Goal: Transaction & Acquisition: Purchase product/service

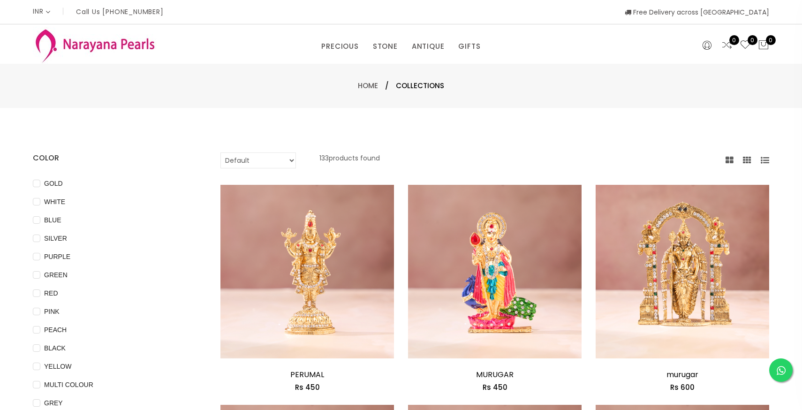
select select "INR"
click at [50, 183] on span "GOLD" at bounding box center [53, 183] width 26 height 10
click at [40, 183] on input "GOLD" at bounding box center [37, 190] width 8 height 21
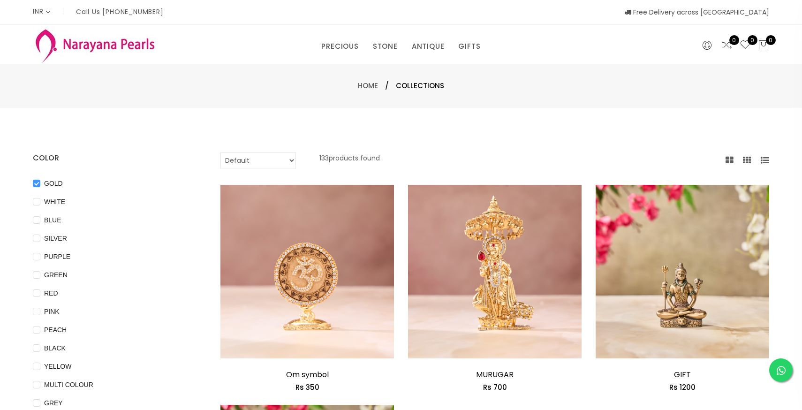
click at [50, 183] on span "GOLD" at bounding box center [53, 183] width 26 height 10
click at [40, 183] on input "GOLD" at bounding box center [37, 190] width 8 height 21
checkbox input "false"
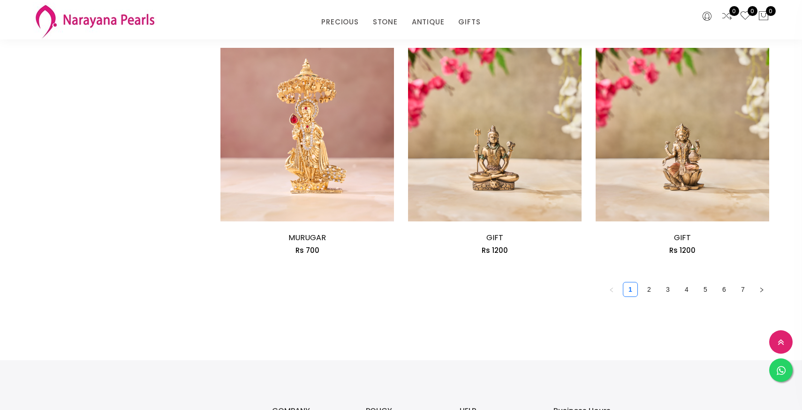
scroll to position [1421, 0]
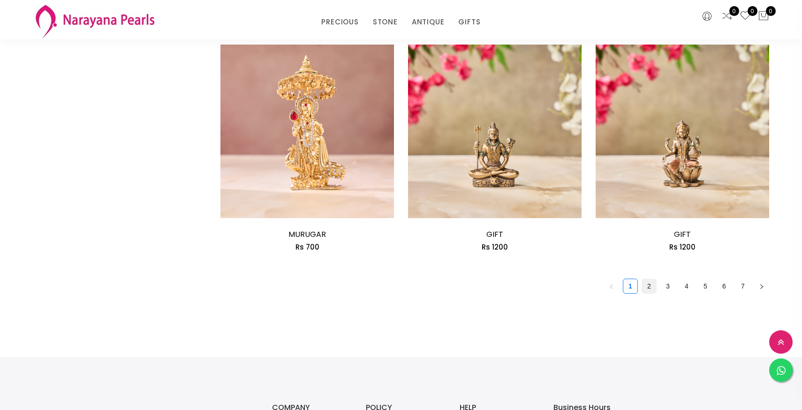
click at [645, 287] on link "2" at bounding box center [649, 286] width 14 height 14
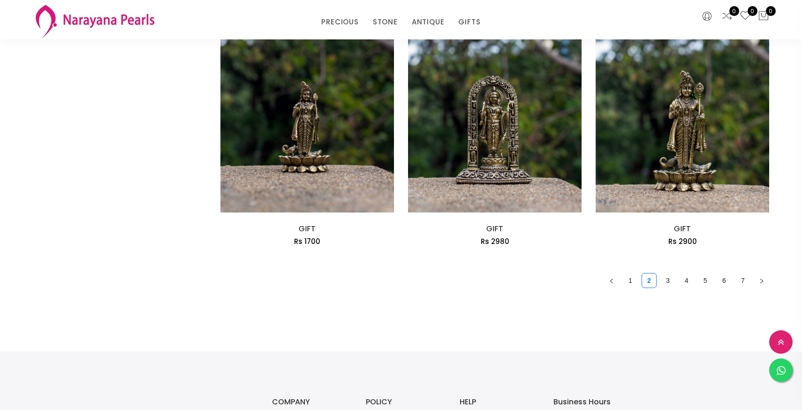
scroll to position [1428, 0]
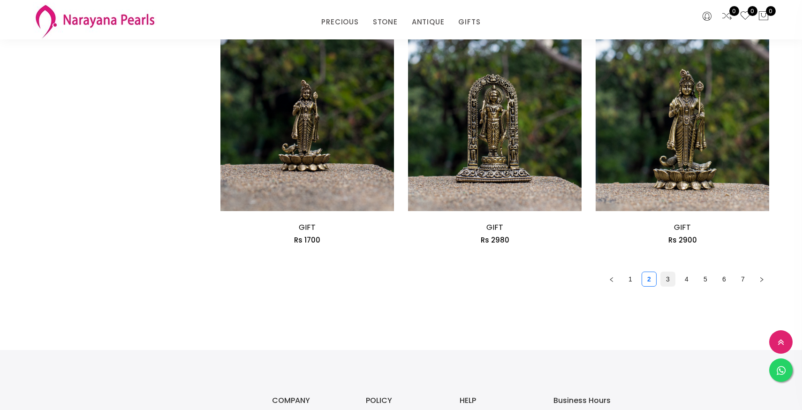
click at [663, 285] on link "3" at bounding box center [668, 279] width 14 height 14
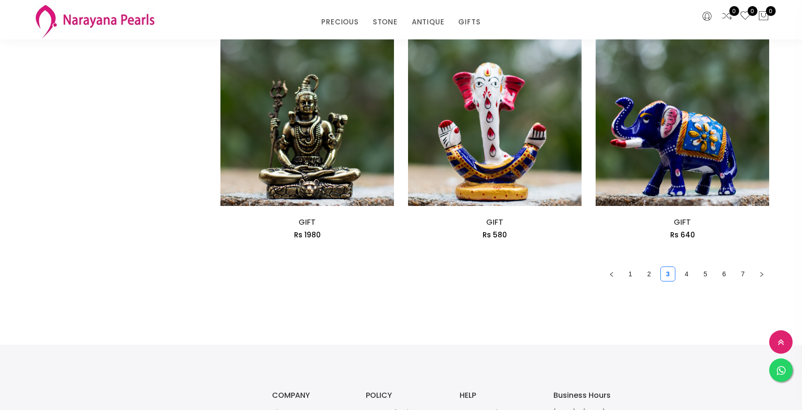
scroll to position [1441, 0]
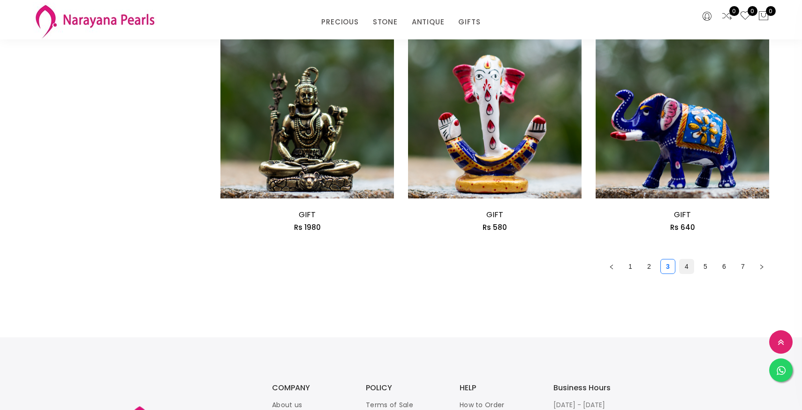
click at [685, 269] on link "4" at bounding box center [687, 266] width 14 height 14
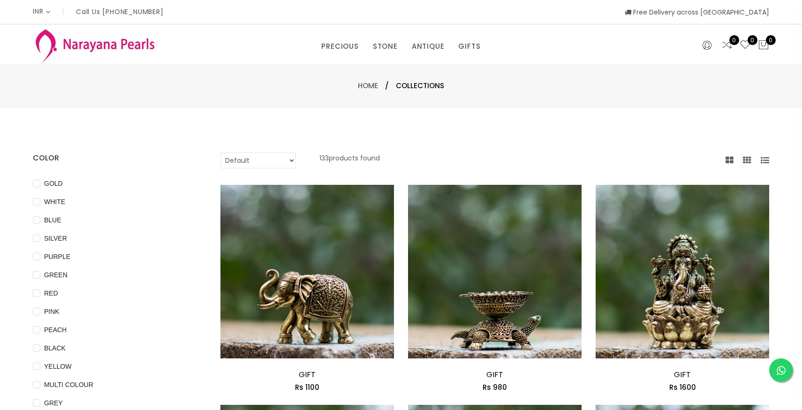
click at [293, 159] on select "Default Price - High to Low Price - Low to High" at bounding box center [258, 160] width 76 height 16
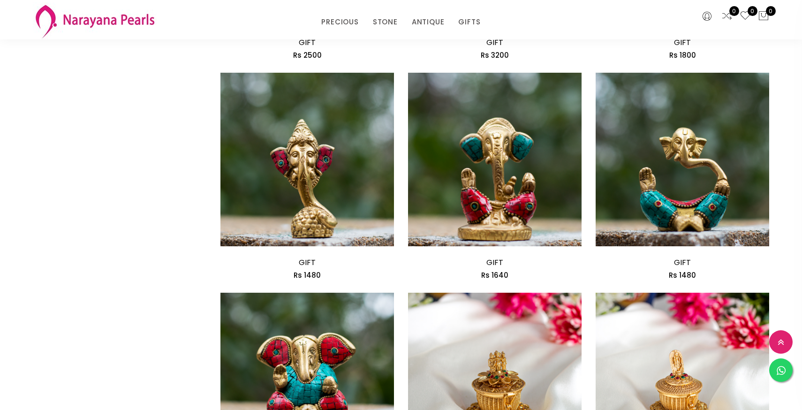
scroll to position [734, 0]
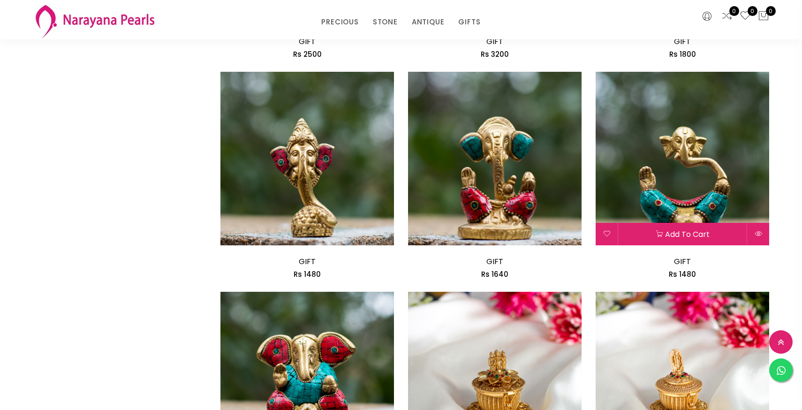
click at [684, 141] on img at bounding box center [683, 159] width 174 height 174
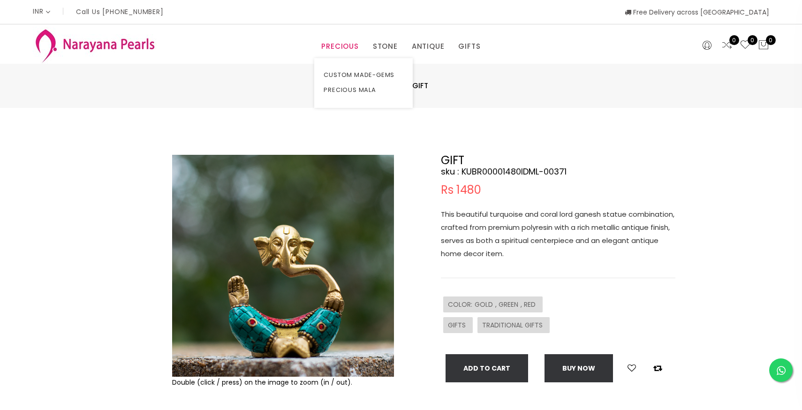
click at [332, 43] on link "PRECIOUS" at bounding box center [339, 46] width 37 height 14
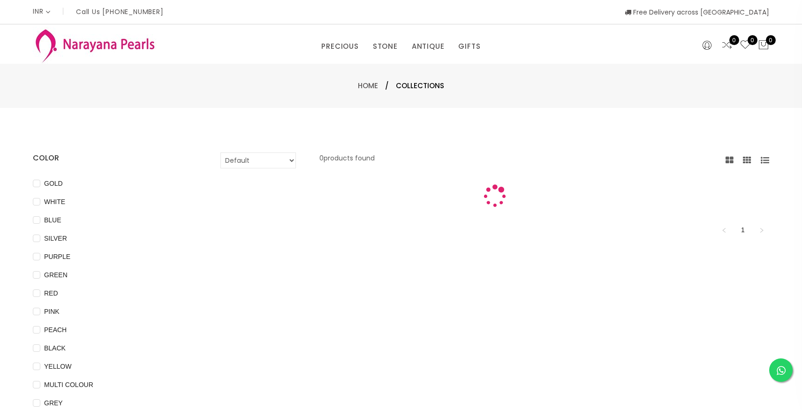
click at [419, 82] on span "Collections" at bounding box center [420, 85] width 48 height 11
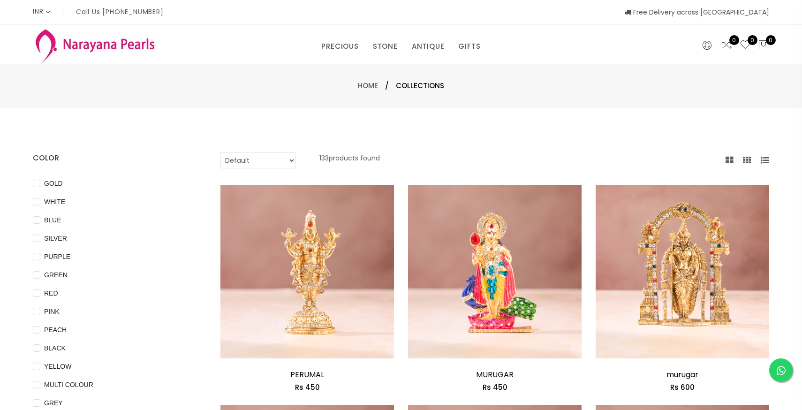
click at [761, 162] on icon at bounding box center [765, 160] width 8 height 8
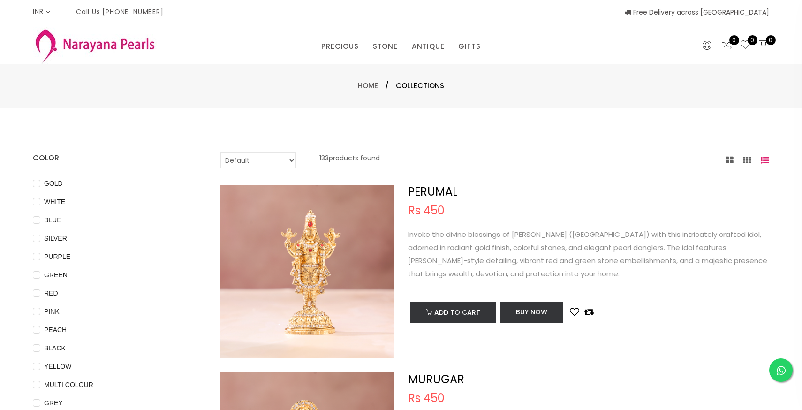
click at [761, 162] on icon at bounding box center [765, 160] width 8 height 8
click at [751, 162] on icon at bounding box center [747, 160] width 8 height 8
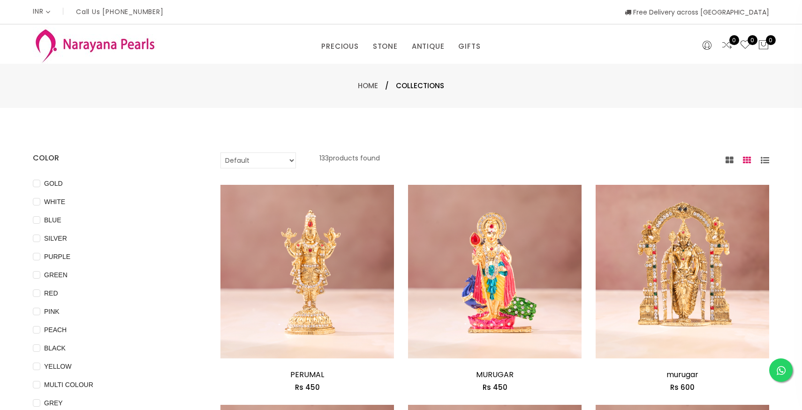
click at [730, 163] on icon at bounding box center [730, 160] width 8 height 8
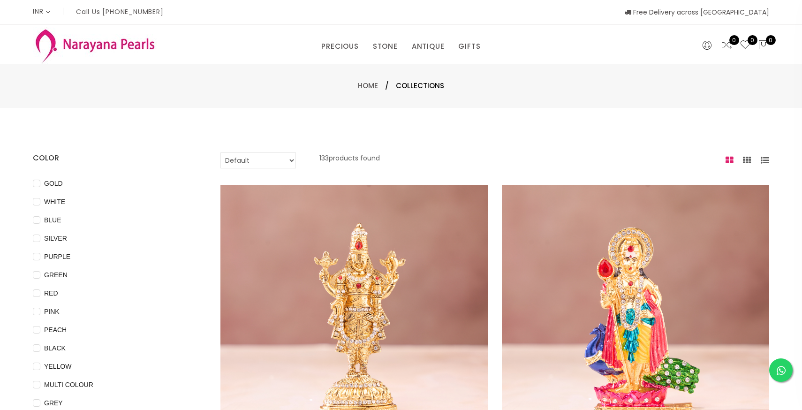
click at [745, 159] on icon at bounding box center [747, 160] width 8 height 8
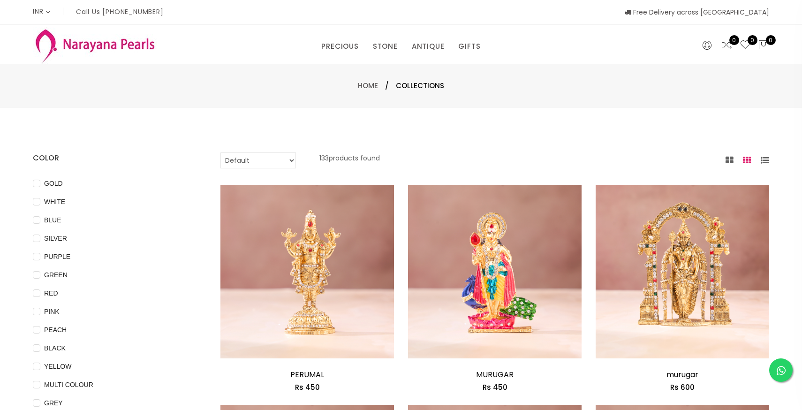
click at [766, 159] on icon at bounding box center [765, 160] width 8 height 8
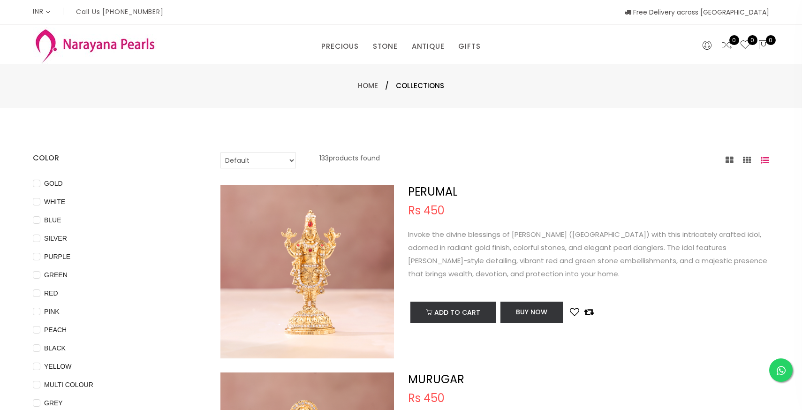
click at [752, 160] on div at bounding box center [748, 161] width 44 height 12
click at [749, 160] on icon at bounding box center [747, 160] width 8 height 8
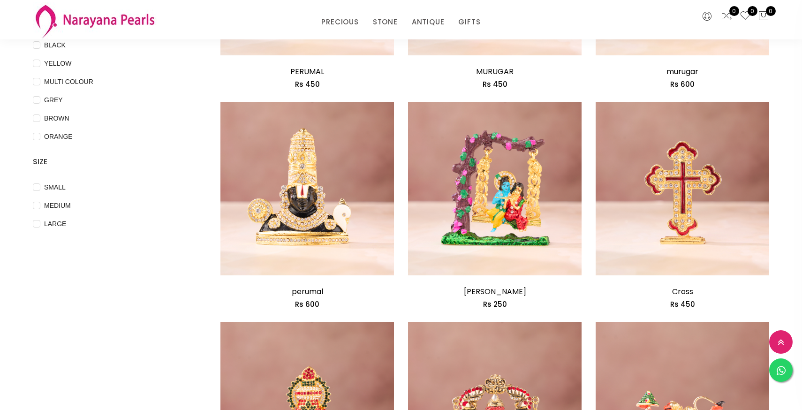
scroll to position [248, 0]
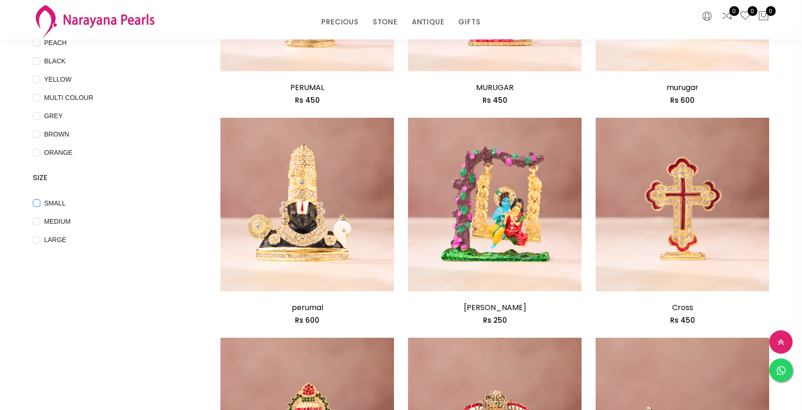
click at [46, 208] on span "SMALL" at bounding box center [54, 203] width 29 height 10
click at [40, 208] on input "SMALL" at bounding box center [37, 209] width 8 height 21
checkbox input "true"
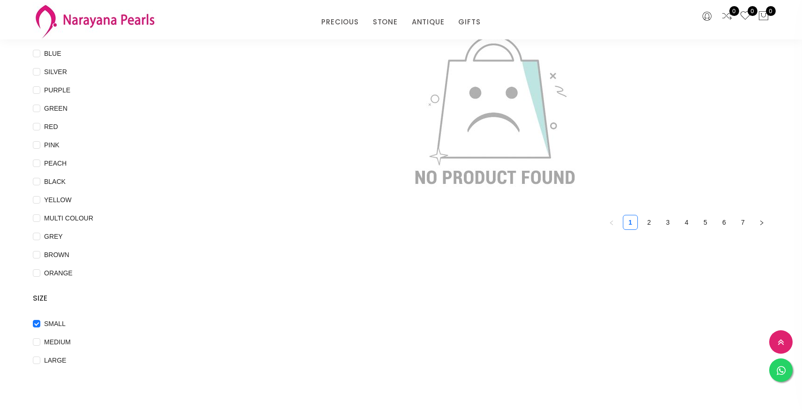
scroll to position [144, 0]
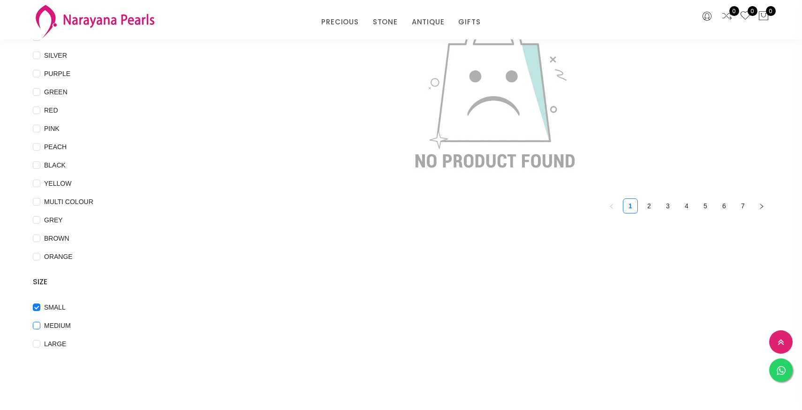
click at [55, 322] on span "MEDIUM" at bounding box center [57, 325] width 34 height 10
click at [40, 322] on input "MEDIUM" at bounding box center [37, 332] width 8 height 21
checkbox input "true"
click at [44, 307] on span "SMALL" at bounding box center [54, 307] width 29 height 10
click at [40, 307] on input "SMALL" at bounding box center [37, 314] width 8 height 21
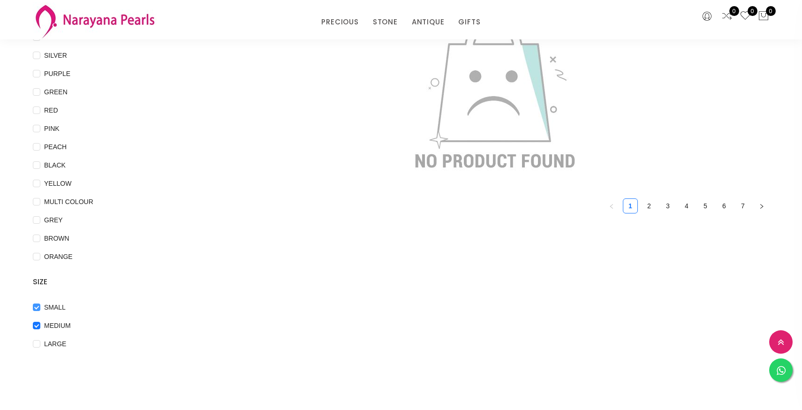
checkbox input "false"
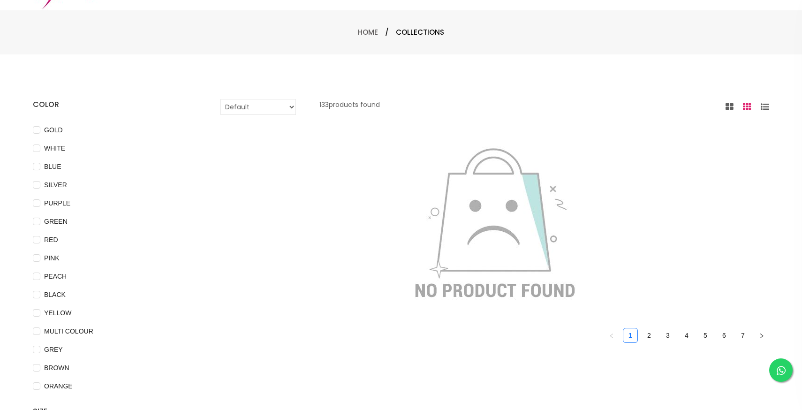
scroll to position [0, 0]
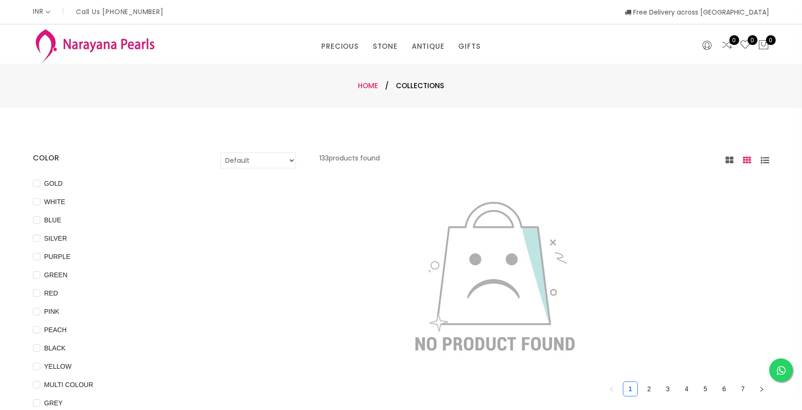
click at [363, 90] on link "Home" at bounding box center [368, 86] width 20 height 10
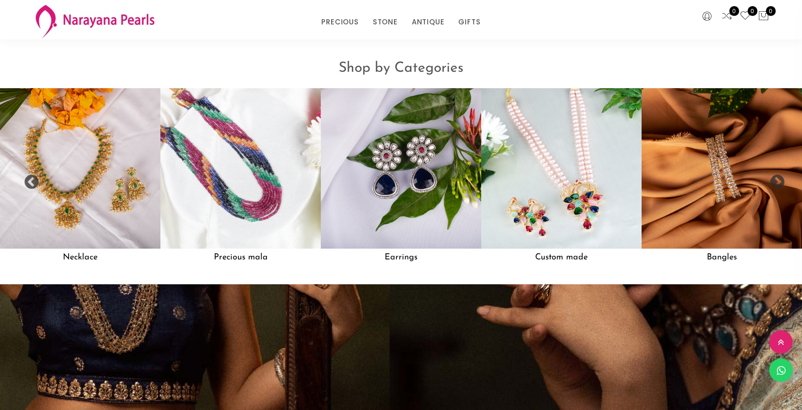
scroll to position [885, 0]
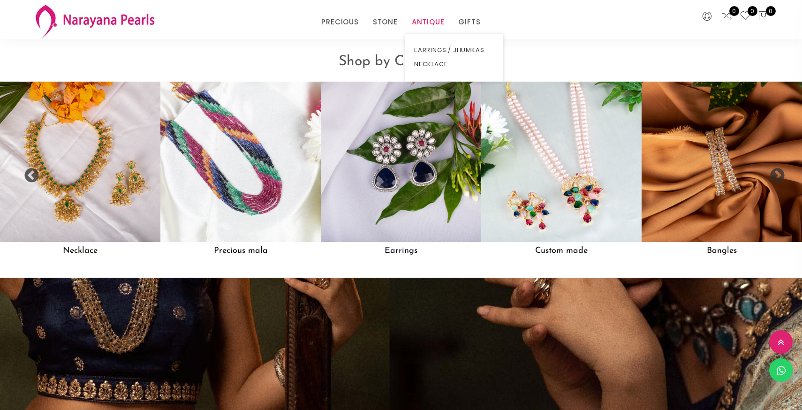
click at [421, 24] on link "ANTIQUE" at bounding box center [428, 22] width 33 height 14
click at [474, 21] on link "GIFTS" at bounding box center [469, 22] width 22 height 14
click at [485, 63] on link "TRADITIONAL GIFTS" at bounding box center [501, 64] width 80 height 14
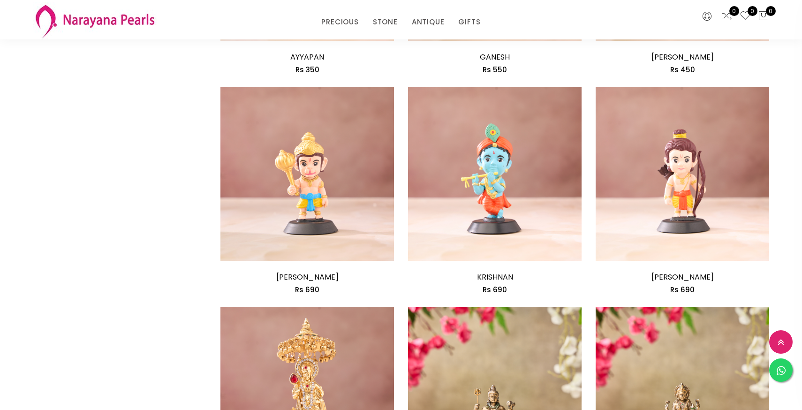
scroll to position [1162, 0]
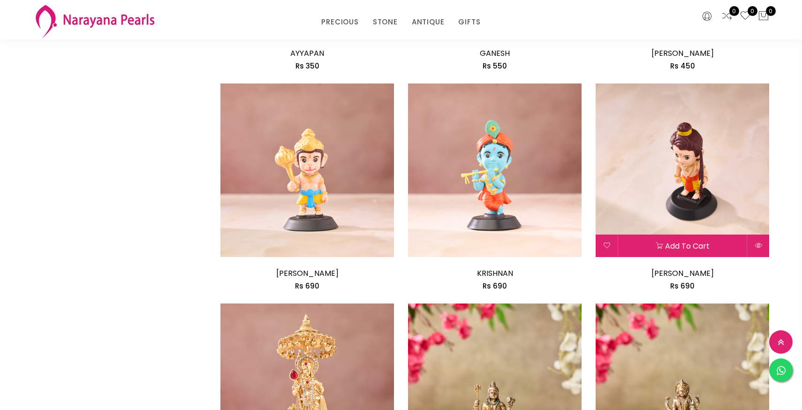
click at [734, 130] on img at bounding box center [683, 170] width 174 height 174
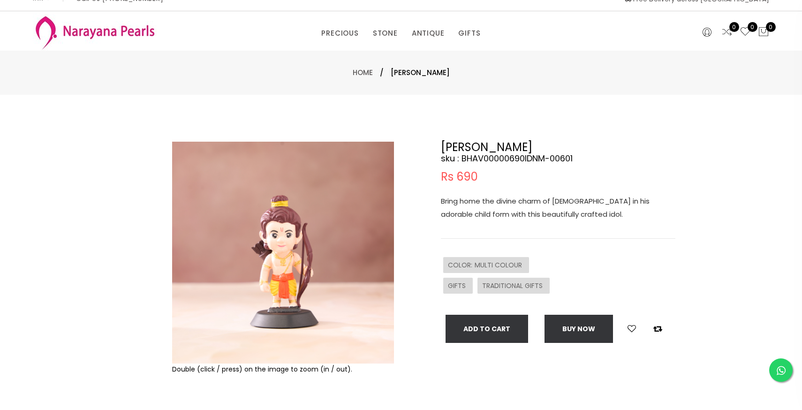
scroll to position [15, 0]
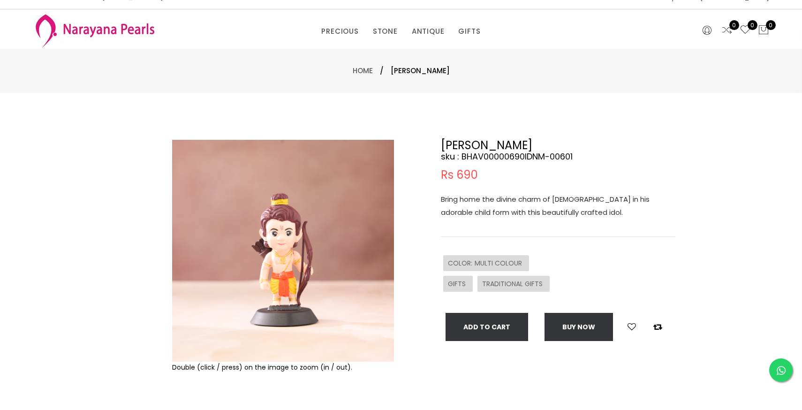
click at [324, 246] on img at bounding box center [283, 251] width 222 height 222
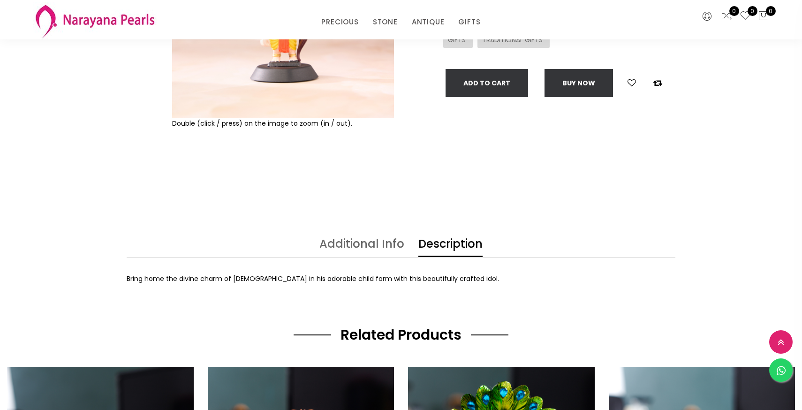
scroll to position [220, 0]
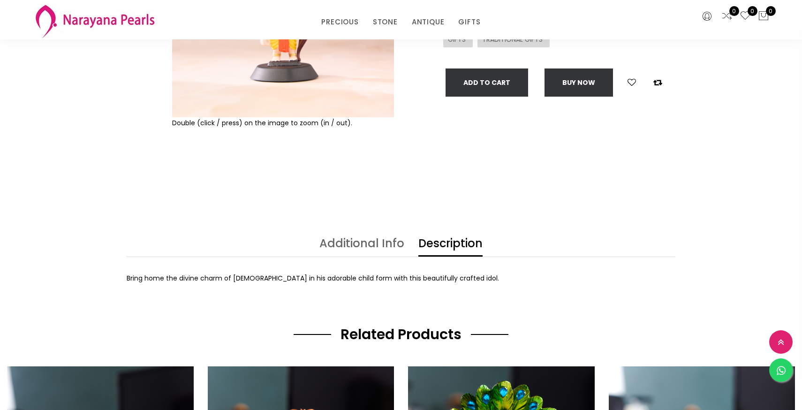
click at [364, 230] on div "Double (click / press) on the image to zoom (in / out). SHREE RAM sku : BHAV000…" at bounding box center [401, 42] width 802 height 389
click at [363, 233] on div "Double (click / press) on the image to zoom (in / out). SHREE RAM sku : BHAV000…" at bounding box center [401, 42] width 802 height 389
click at [364, 238] on link "Additional Info" at bounding box center [361, 247] width 85 height 19
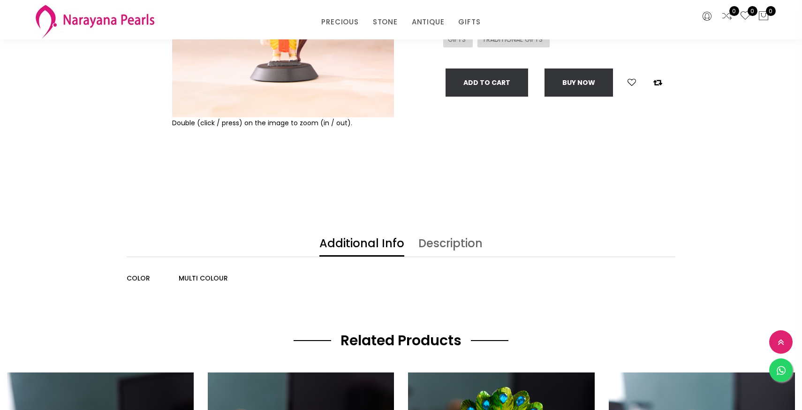
click at [126, 281] on div "Additional Info Description COLOR MULTI COLOUR Bring home the divine charm of L…" at bounding box center [401, 261] width 563 height 46
click at [129, 281] on span "COLOR" at bounding box center [147, 278] width 40 height 11
click at [187, 282] on span "MULTI COLOUR" at bounding box center [203, 278] width 49 height 11
click at [413, 243] on div "Description" at bounding box center [450, 247] width 78 height 19
click at [430, 241] on link "Description" at bounding box center [450, 247] width 64 height 19
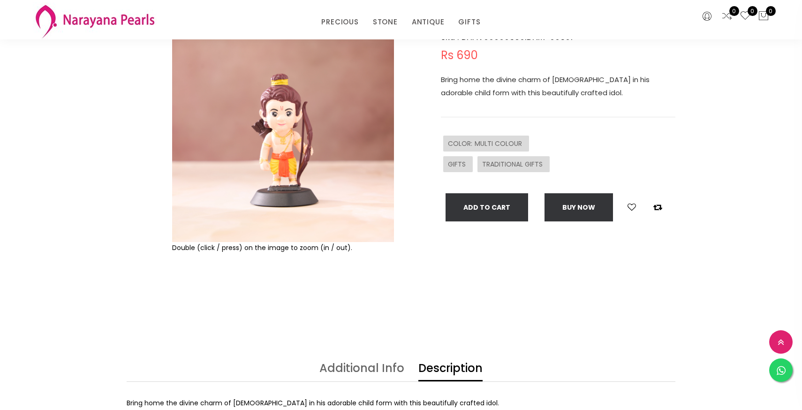
scroll to position [0, 0]
